Goal: Find contact information: Find contact information

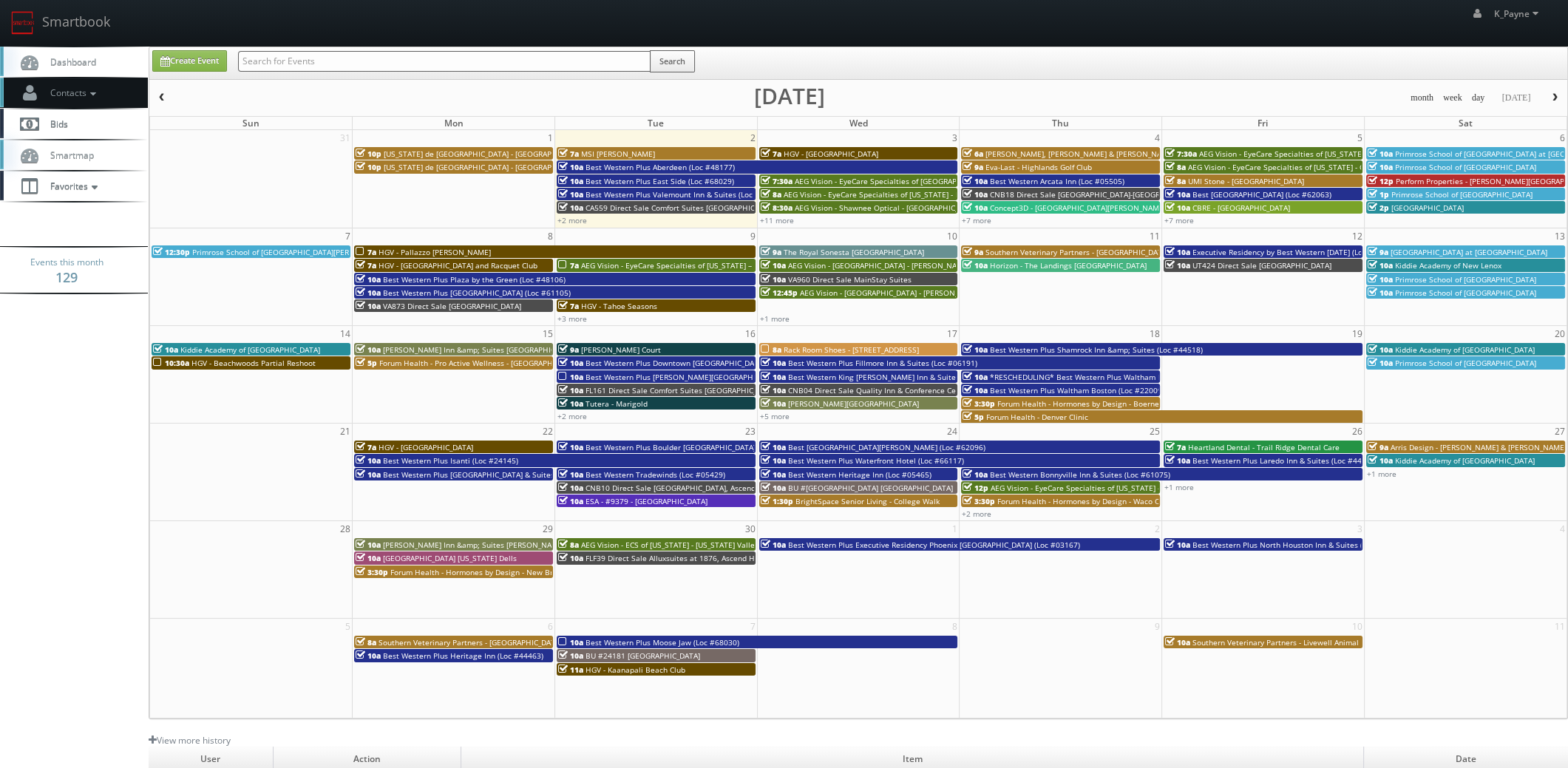
click at [80, 92] on span "Contacts" at bounding box center [71, 93] width 57 height 13
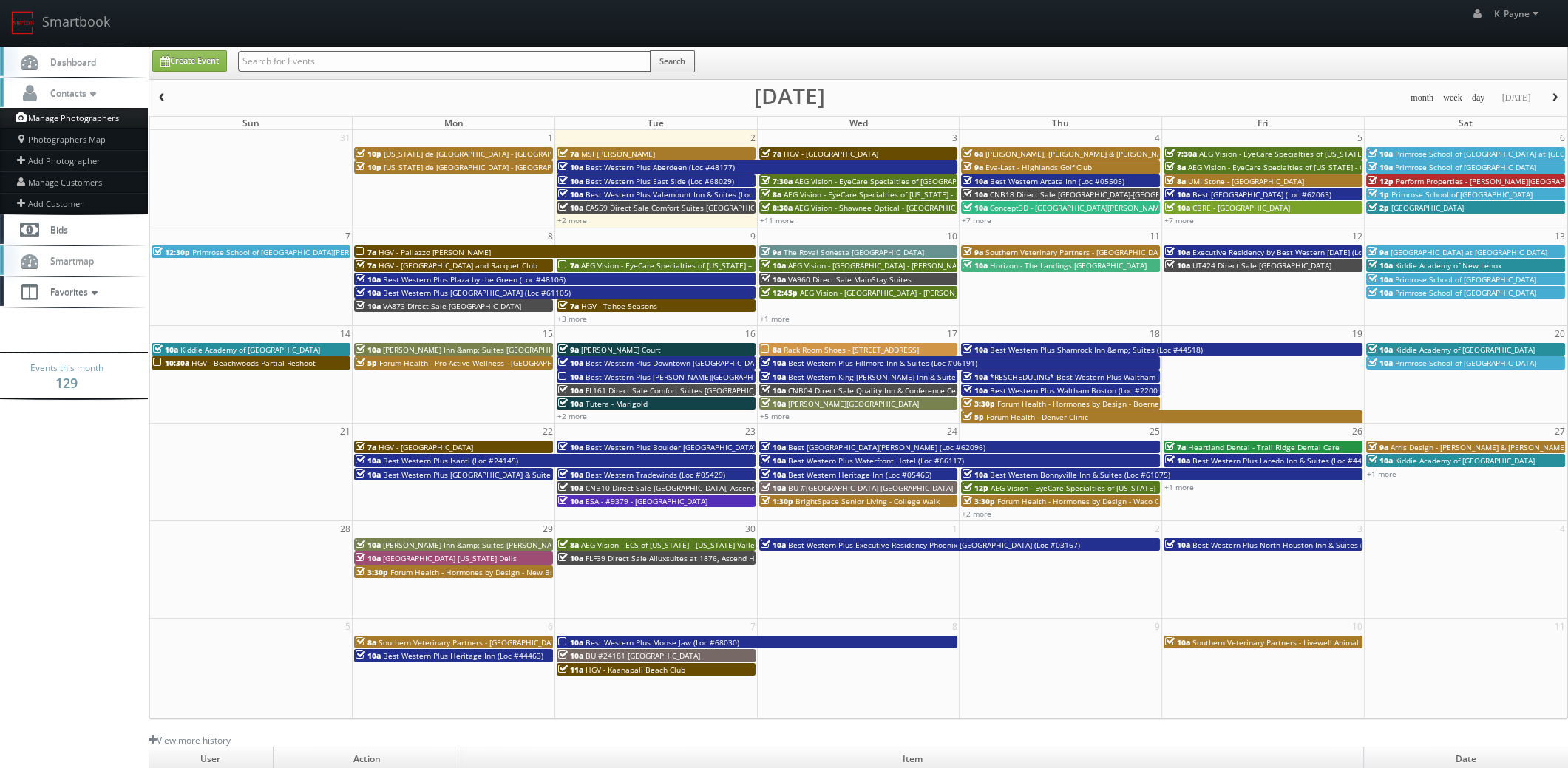
click at [75, 121] on link "Manage Photographers" at bounding box center [74, 118] width 147 height 21
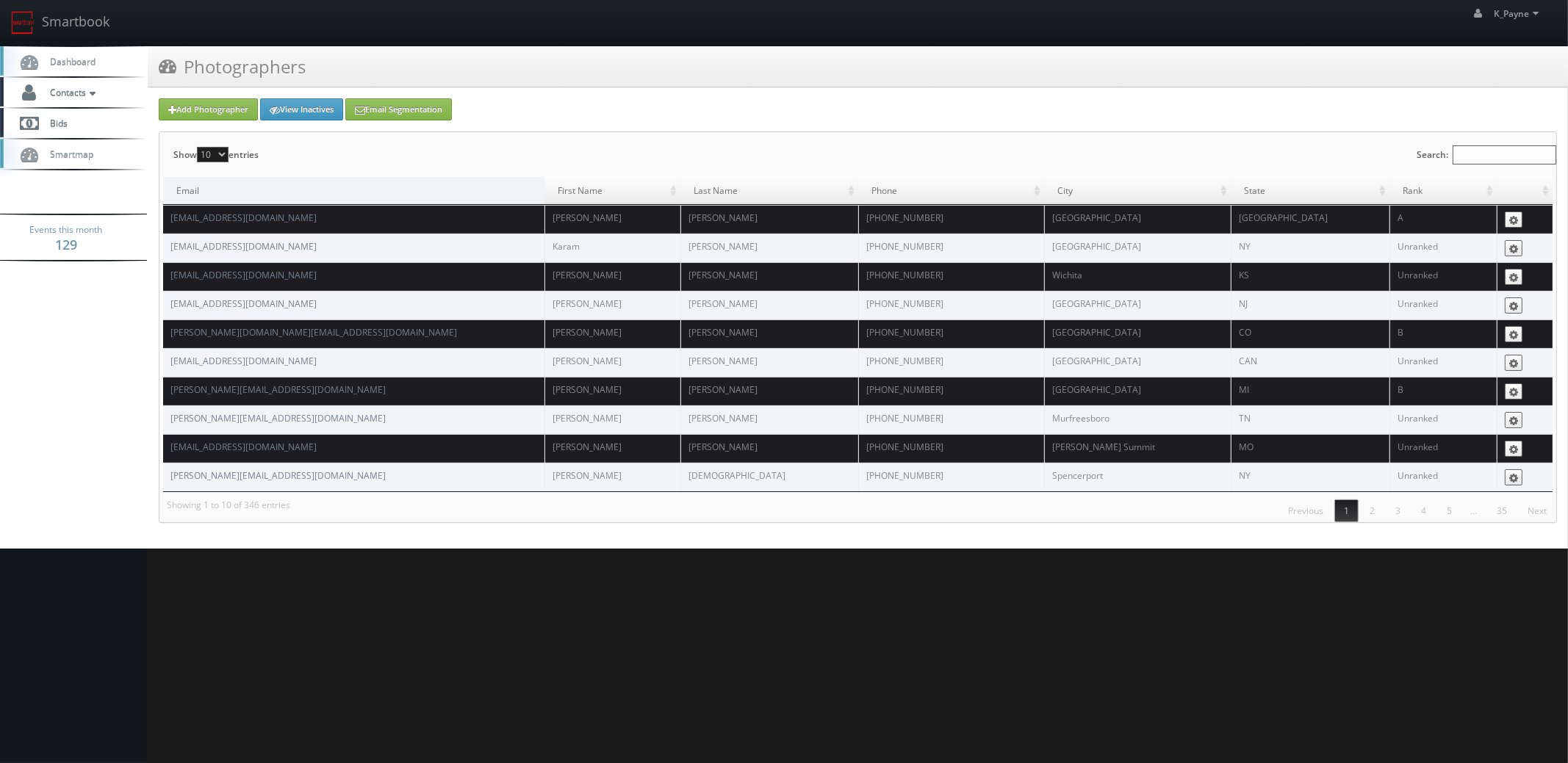
click at [1485, 149] on input "Search:" at bounding box center [1504, 155] width 104 height 19
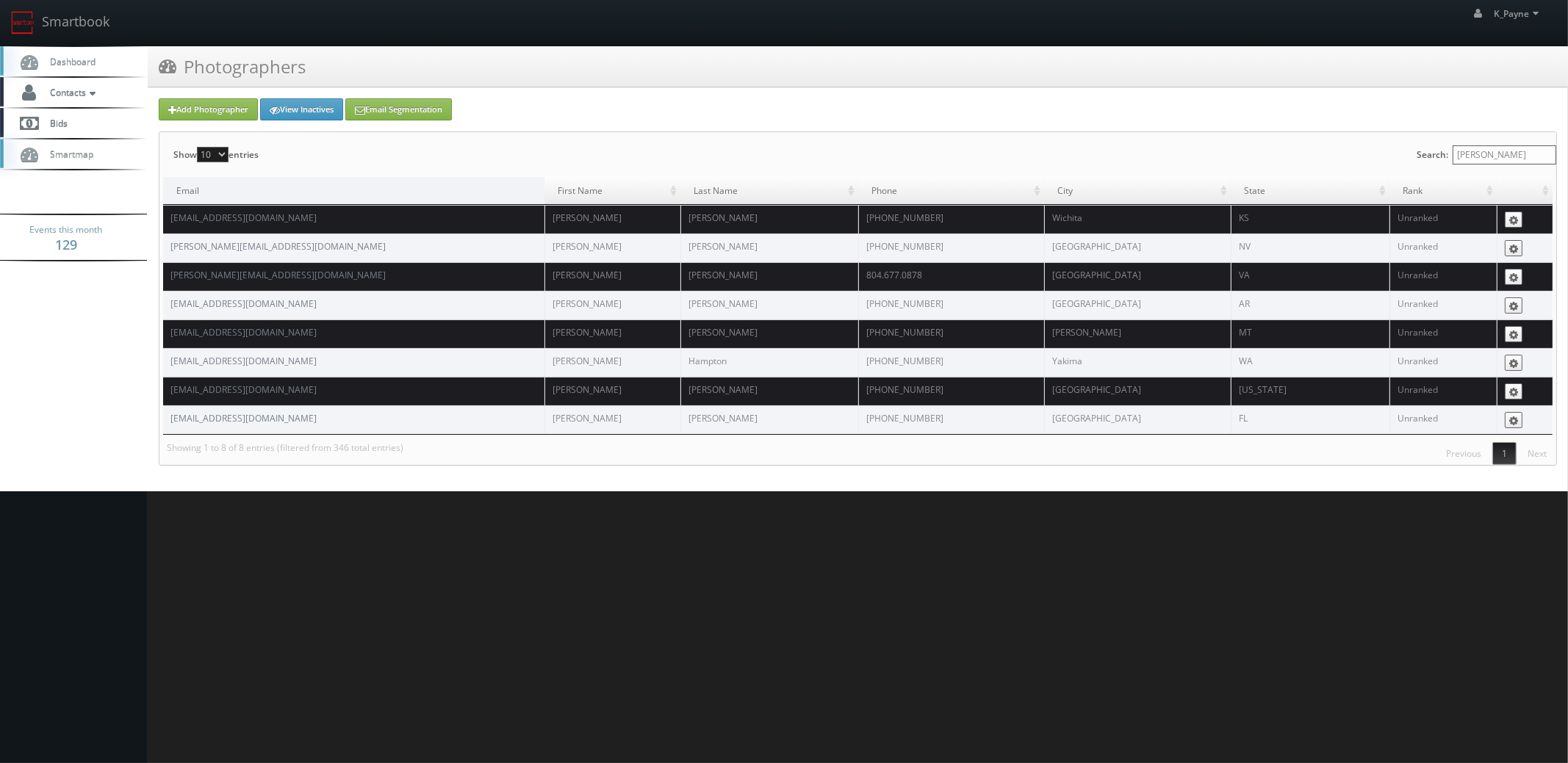
type input "joe"
drag, startPoint x: 278, startPoint y: 243, endPoint x: 164, endPoint y: 245, distance: 114.0
click at [164, 245] on td "joe@lasvegasvirtual.com" at bounding box center [354, 248] width 381 height 29
copy link "joe@lasvegasvirtual.com"
click at [79, 24] on link "Smartbook" at bounding box center [60, 23] width 121 height 46
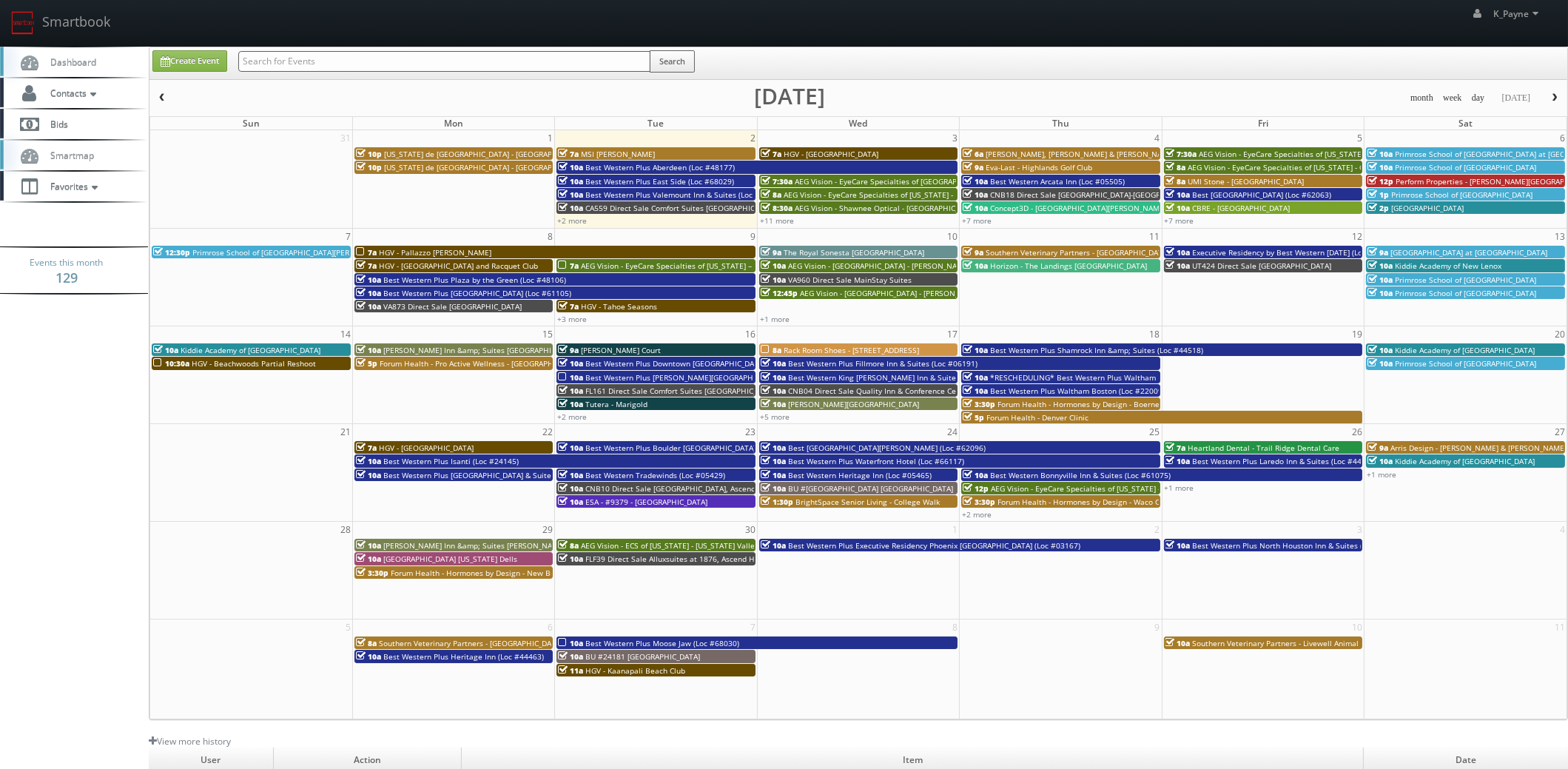
click at [359, 58] on input "text" at bounding box center [445, 62] width 412 height 21
type input "joe triplett"
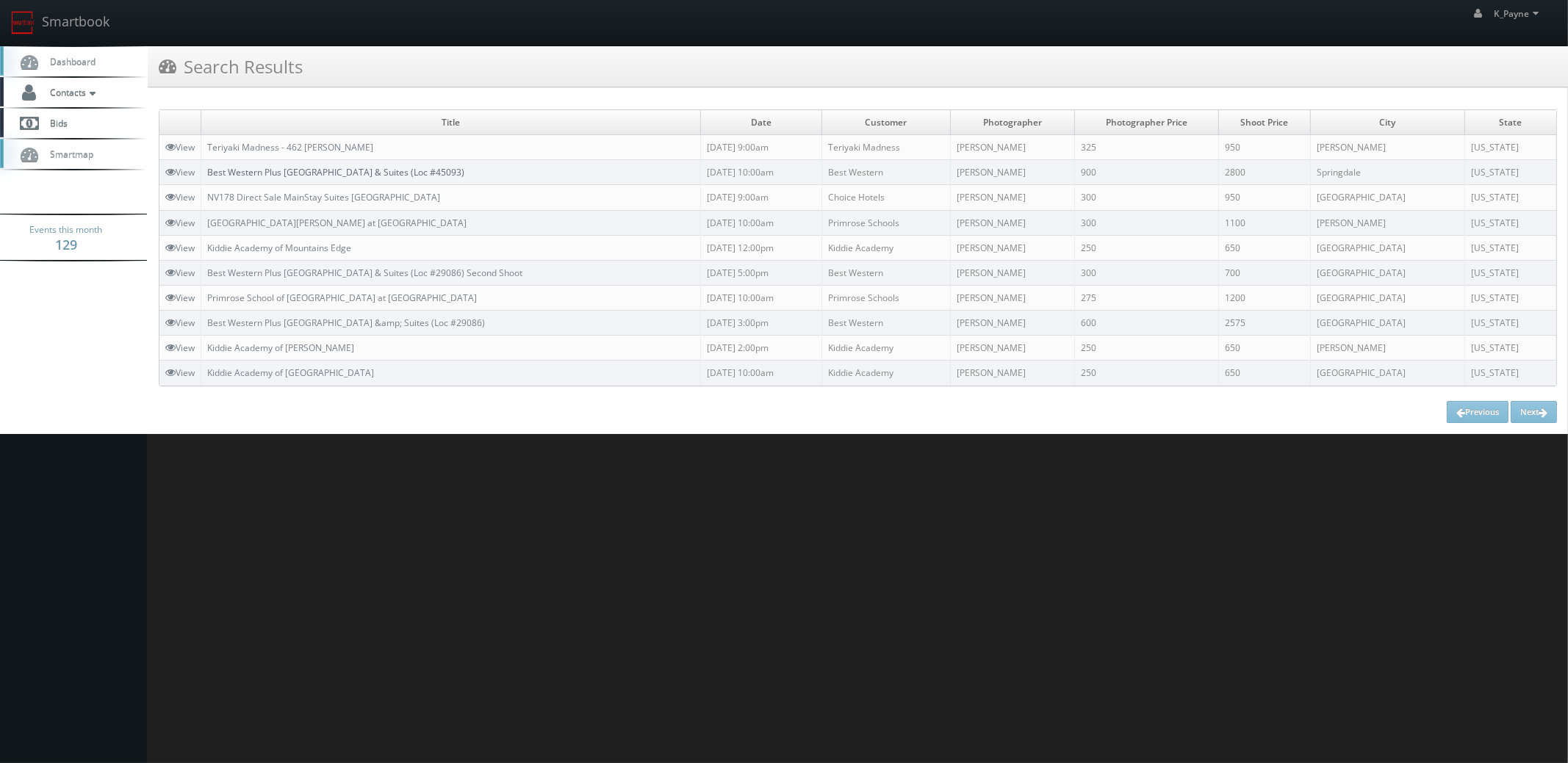
click at [423, 171] on link "Best Western Plus Zion Canyon Inn & Suites (Loc #45093)" at bounding box center [335, 172] width 257 height 13
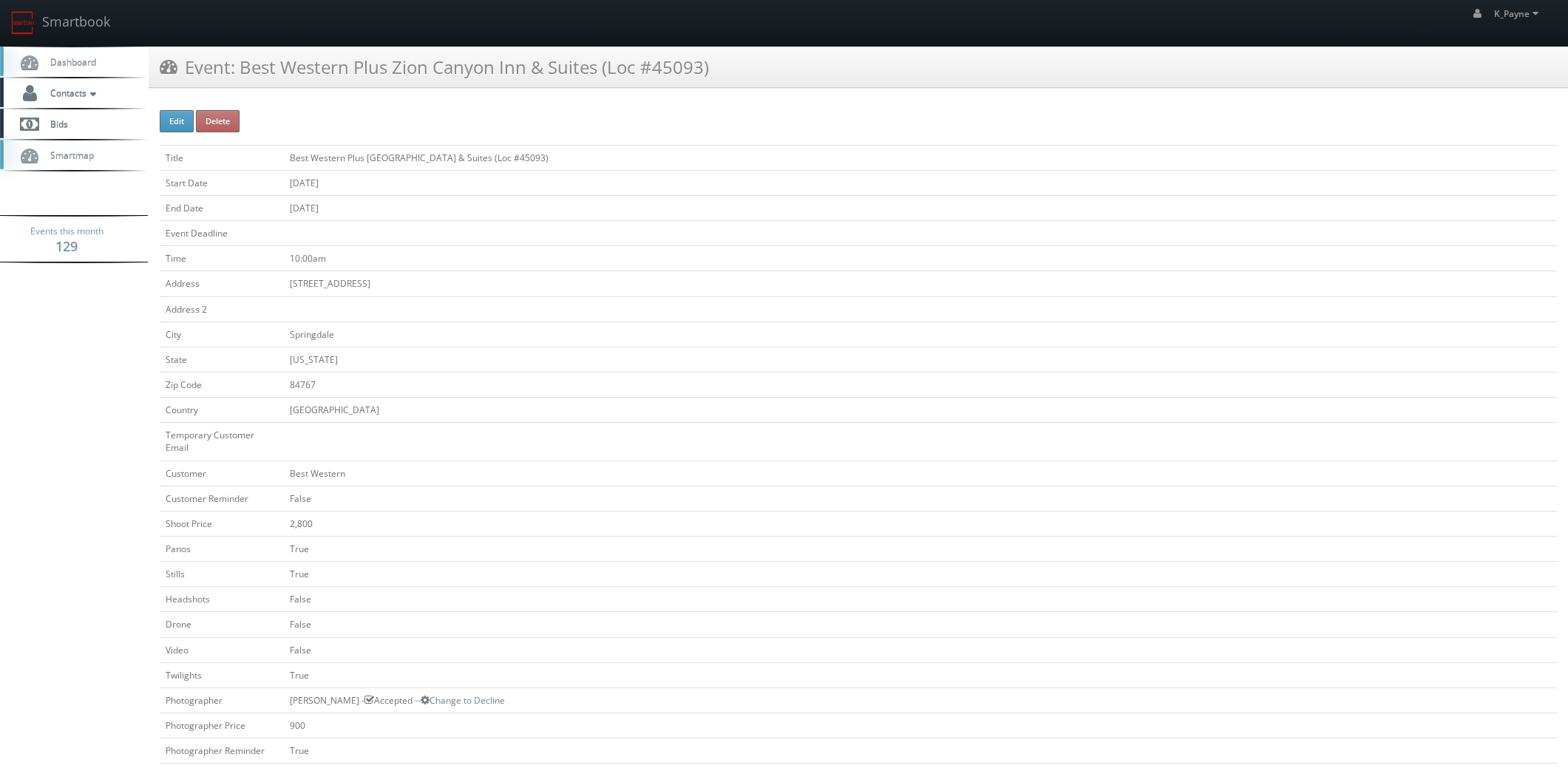
drag, startPoint x: 742, startPoint y: 60, endPoint x: 237, endPoint y: 79, distance: 505.4
click at [237, 79] on div "Event: Best Western Plus Zion Canyon Inn & Suites (Loc #45093)" at bounding box center [857, 66] width 1419 height 41
copy h3 "Best Western Plus Zion Canyon Inn & Suites (Loc #45093)"
click at [80, 32] on link "Smartbook" at bounding box center [61, 23] width 122 height 46
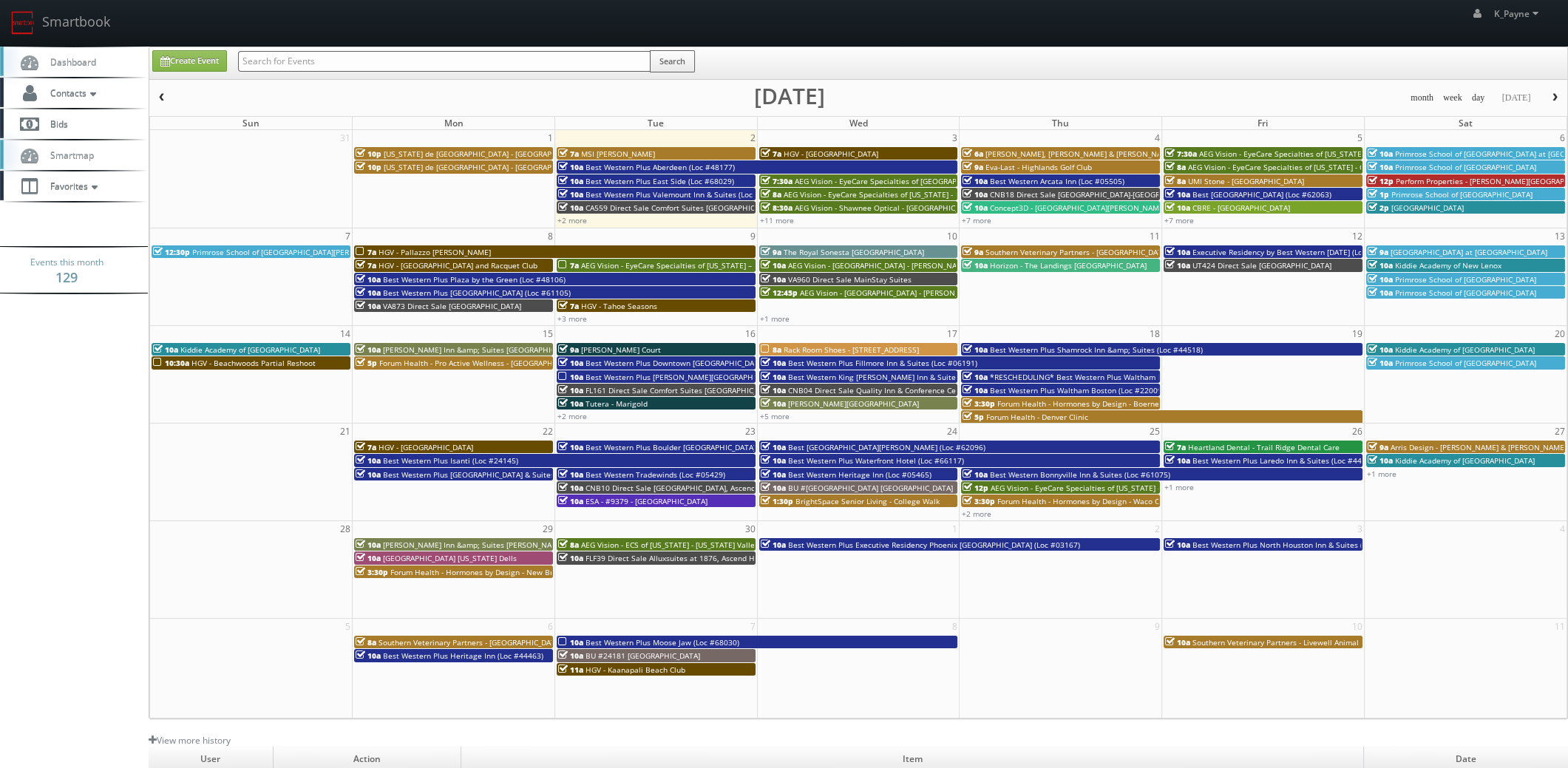
click at [361, 63] on input "text" at bounding box center [444, 62] width 412 height 21
type input "marco"
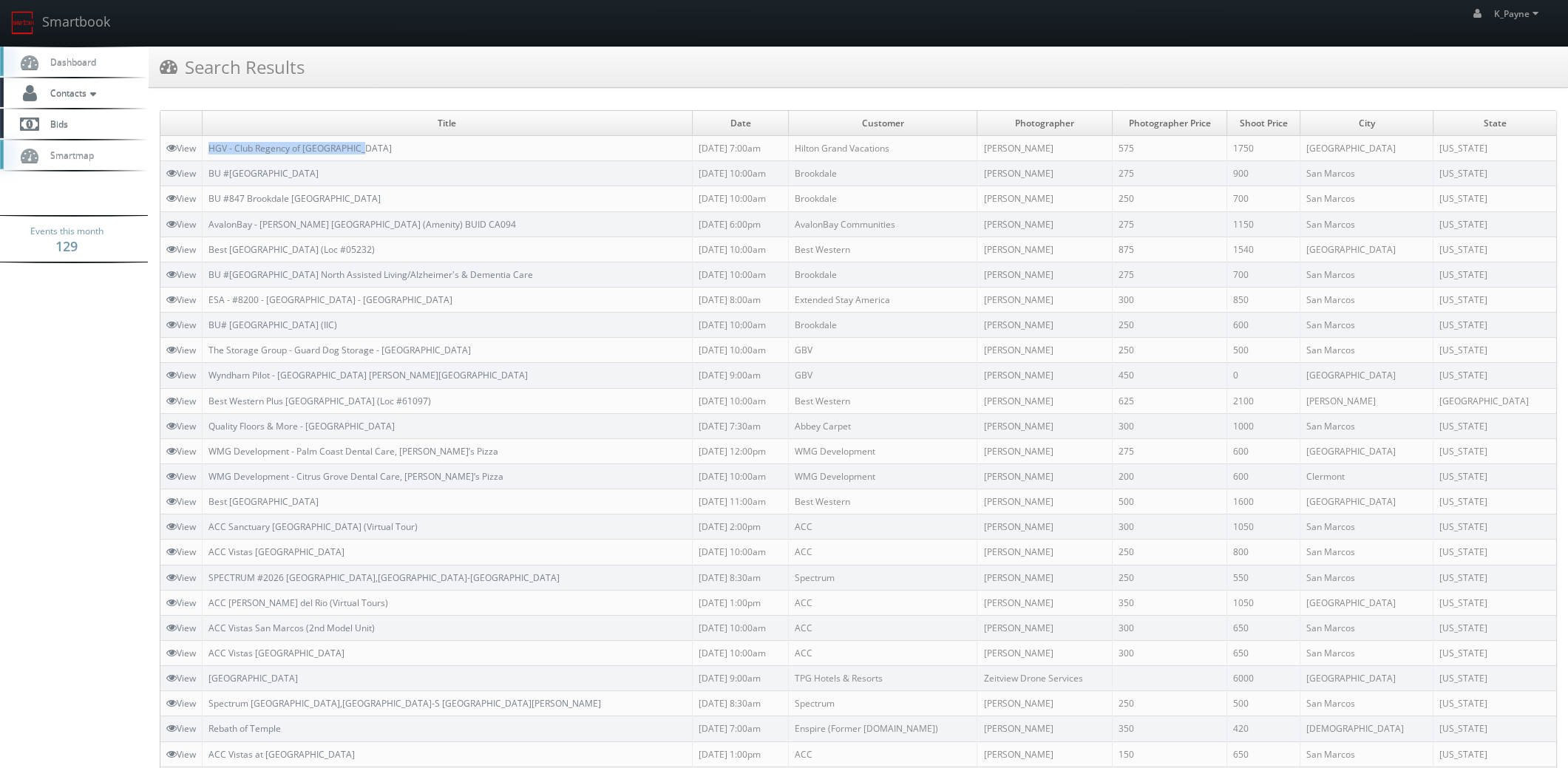
drag, startPoint x: 380, startPoint y: 146, endPoint x: 203, endPoint y: 151, distance: 177.1
click at [203, 151] on td "HGV - Club Regency of [GEOGRAPHIC_DATA]" at bounding box center [447, 148] width 490 height 25
copy link "HGV - Club Regency of [GEOGRAPHIC_DATA]"
click at [73, 21] on link "Smartbook" at bounding box center [61, 23] width 122 height 46
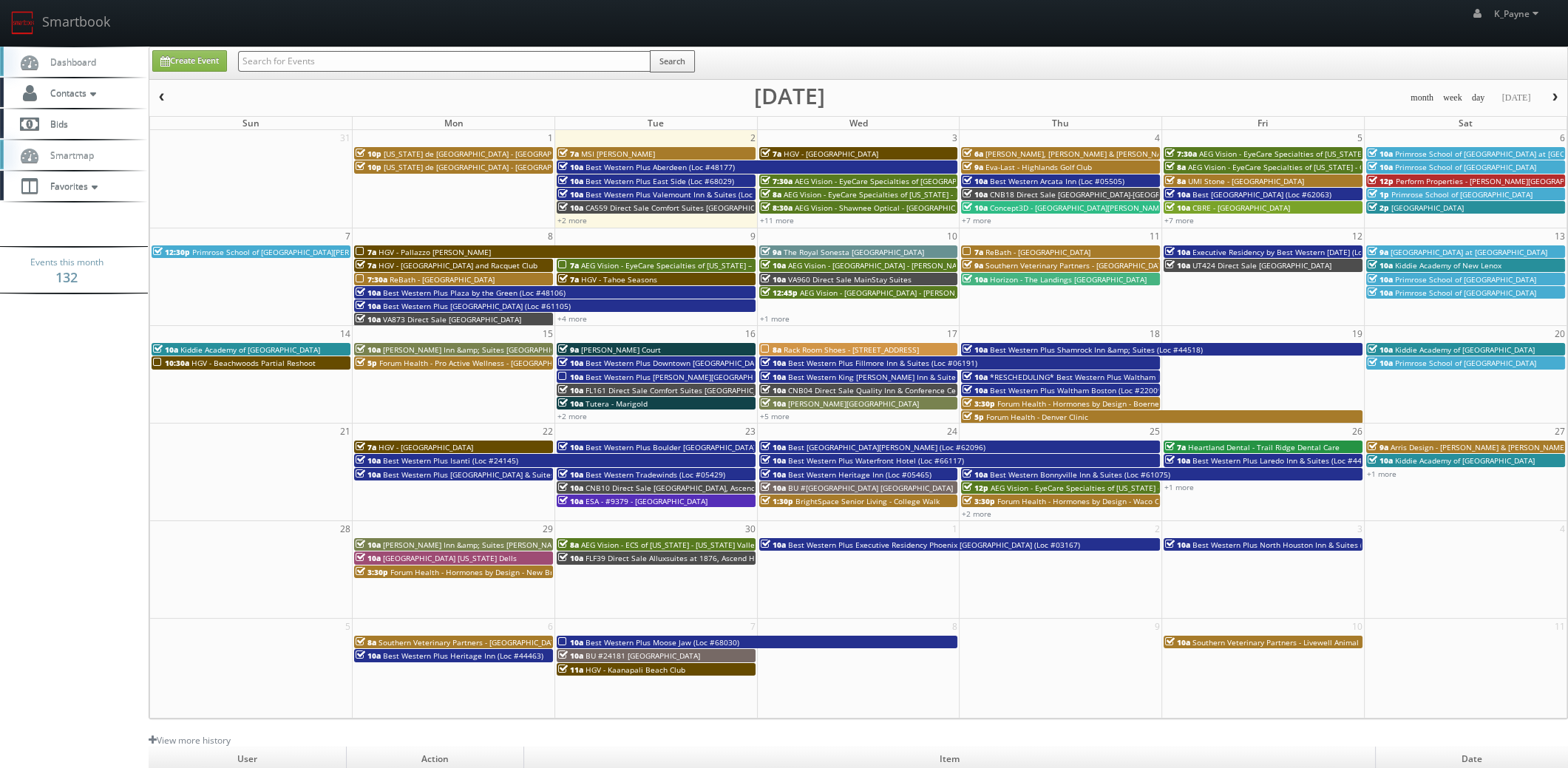
click at [312, 73] on div "Search" at bounding box center [467, 65] width 457 height 29
click at [340, 58] on input "text" at bounding box center [444, 62] width 412 height 21
type input "greene"
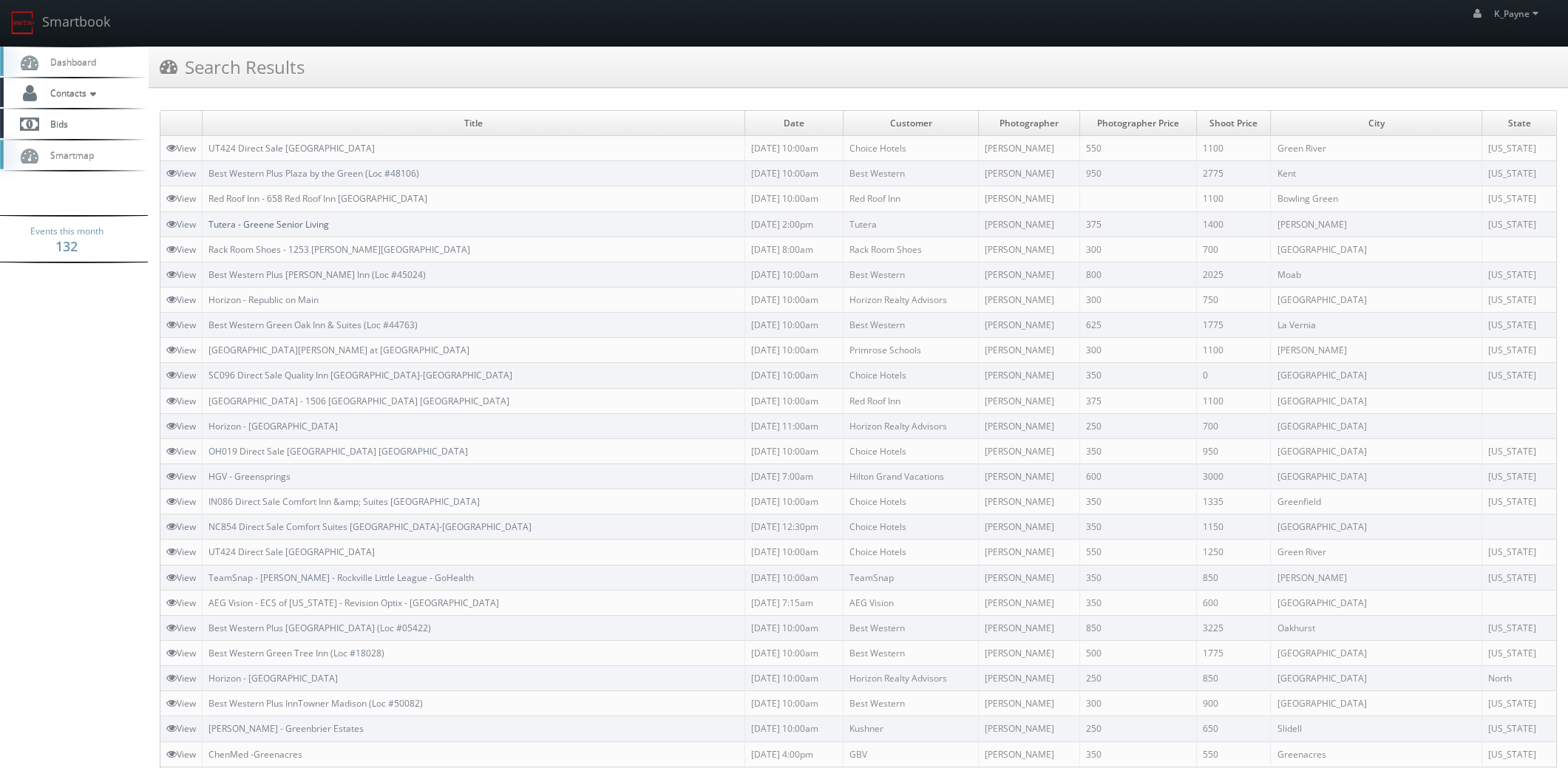
click at [293, 222] on link "Tutera - Greene Senior Living" at bounding box center [268, 224] width 121 height 13
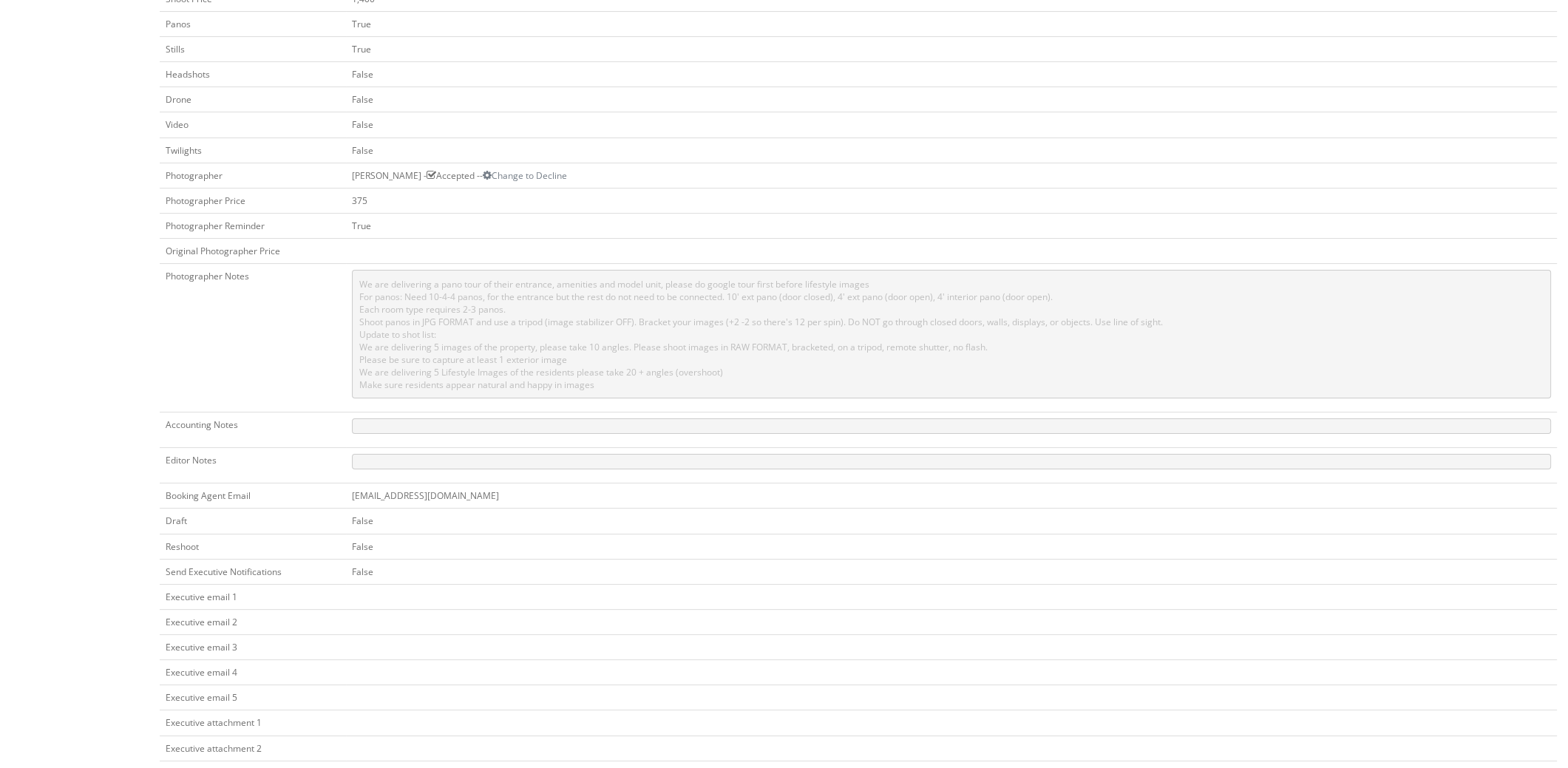
scroll to position [518, 0]
